Goal: Complete application form: Complete application form

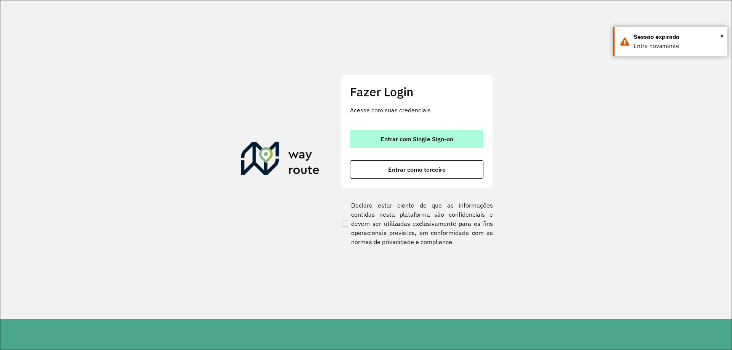
click at [419, 144] on button "Entrar com Single Sign-on" at bounding box center [416, 139] width 133 height 18
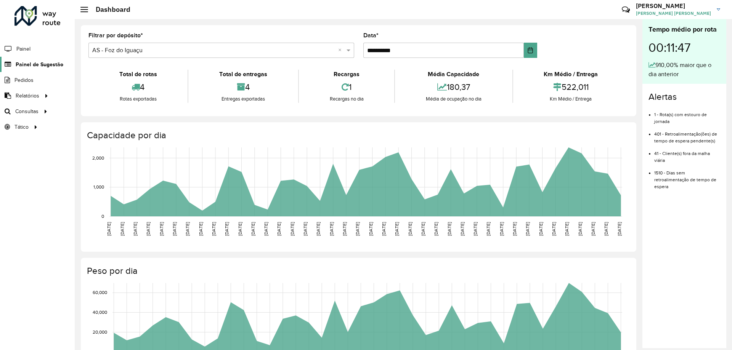
click at [54, 64] on span "Painel de Sugestão" at bounding box center [40, 65] width 48 height 8
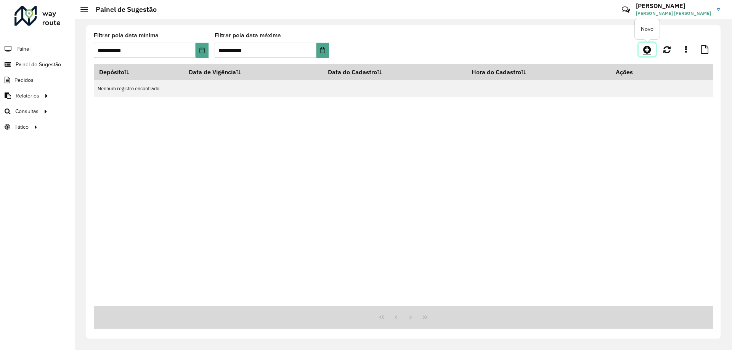
click at [643, 50] on icon at bounding box center [647, 49] width 8 height 9
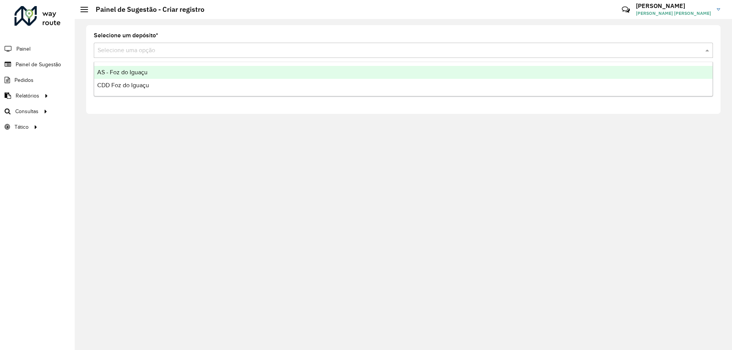
click at [163, 53] on input "text" at bounding box center [396, 50] width 596 height 9
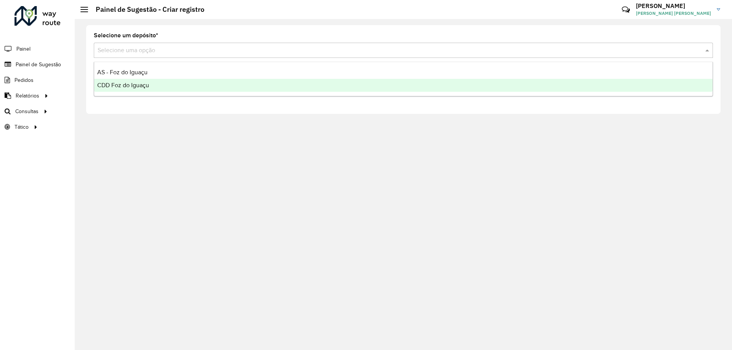
click at [153, 82] on div "CDD Foz do Iguaçu" at bounding box center [403, 85] width 618 height 13
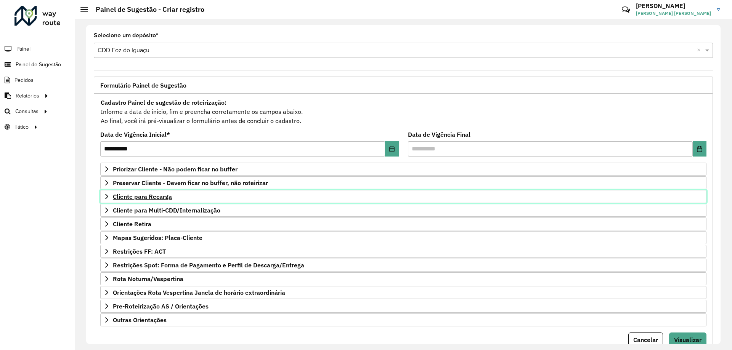
click at [157, 200] on span "Cliente para Recarga" at bounding box center [142, 197] width 59 height 6
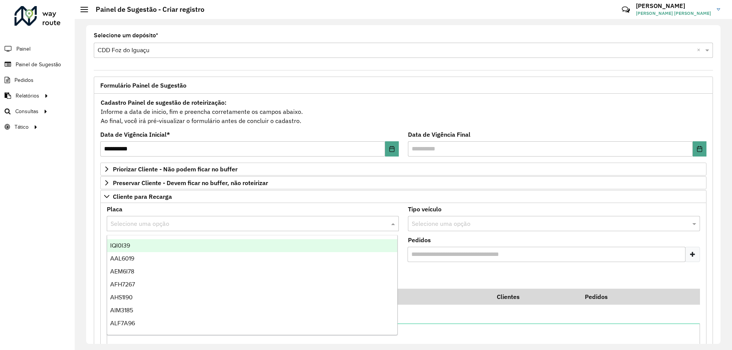
click at [127, 225] on input "text" at bounding box center [245, 224] width 269 height 9
type input "***"
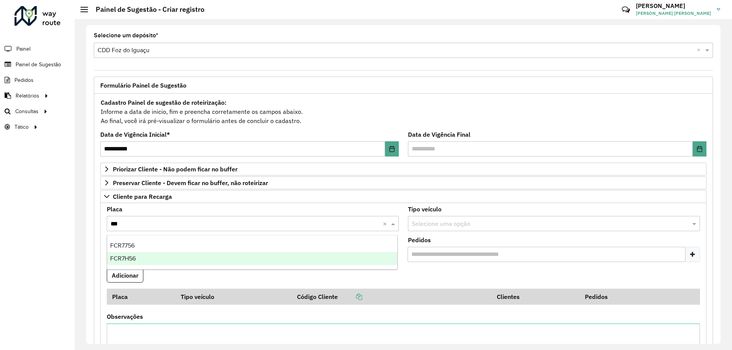
click at [140, 256] on div "FCR7H56" at bounding box center [252, 258] width 290 height 13
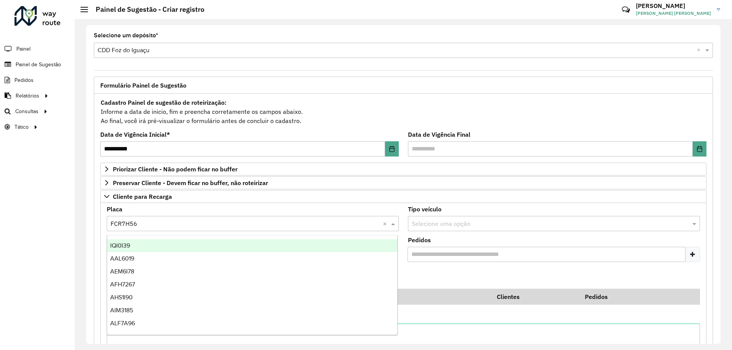
drag, startPoint x: 140, startPoint y: 226, endPoint x: 119, endPoint y: 226, distance: 20.6
click at [119, 226] on input "text" at bounding box center [245, 224] width 269 height 9
